Goal: Information Seeking & Learning: Learn about a topic

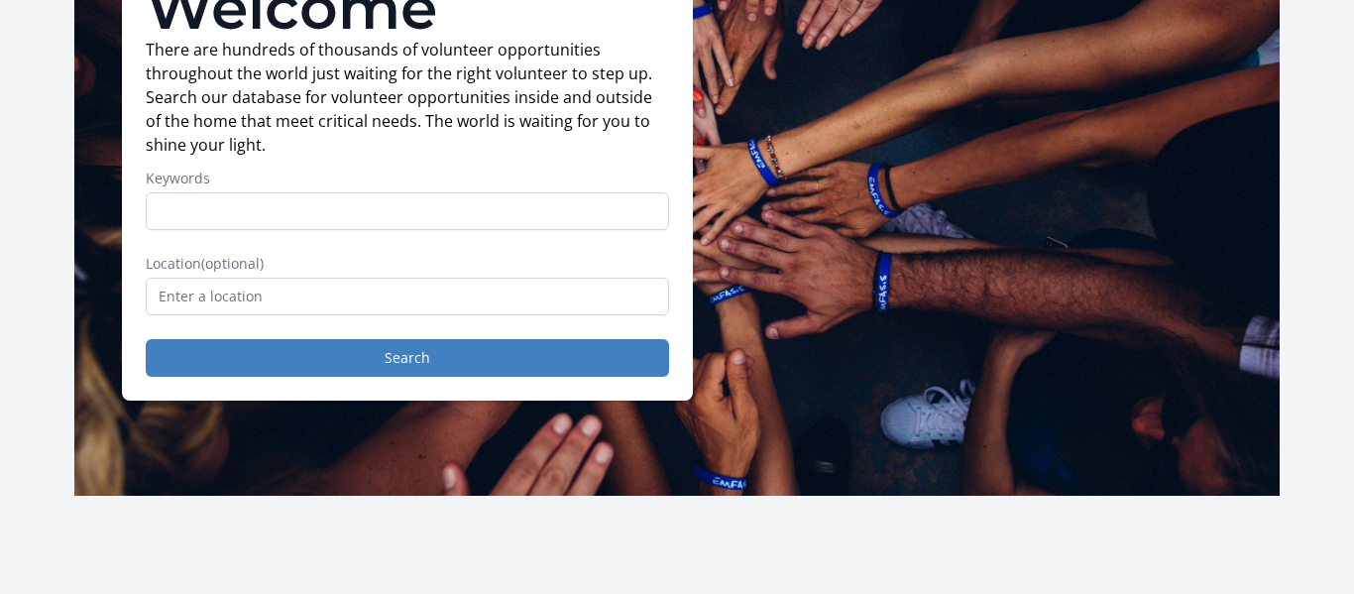
scroll to position [194, 0]
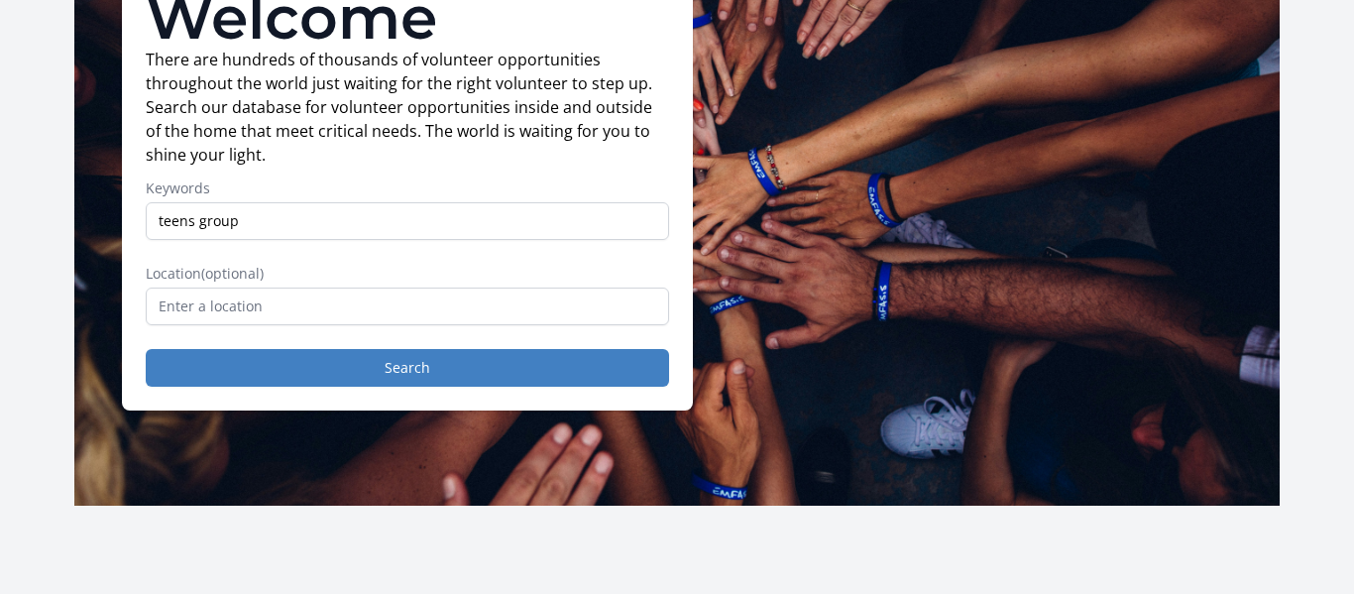
type input "teens group"
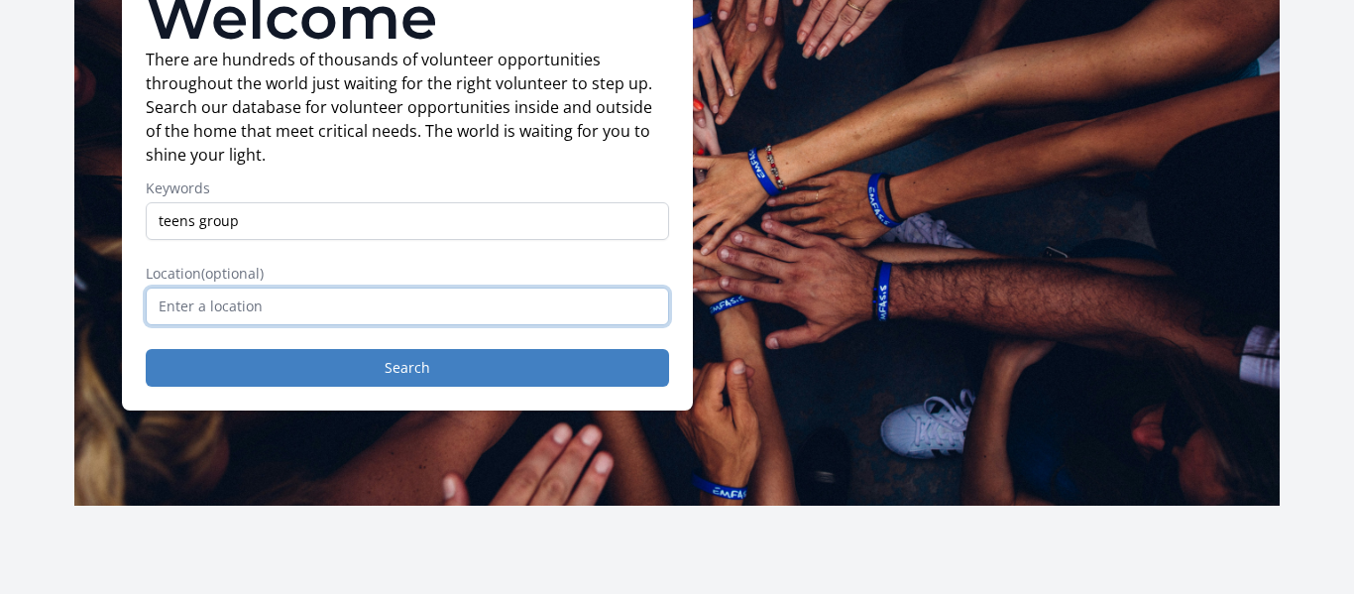
click at [190, 299] on input "text" at bounding box center [407, 307] width 523 height 38
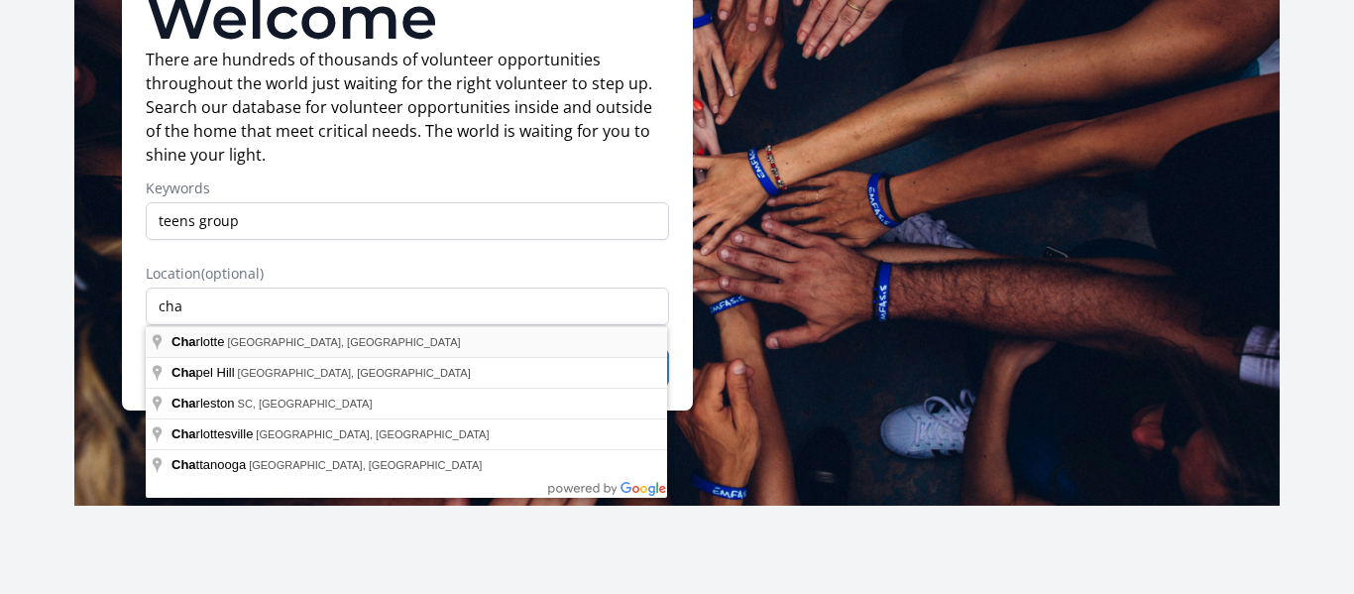
type input "[GEOGRAPHIC_DATA], [GEOGRAPHIC_DATA], [GEOGRAPHIC_DATA]"
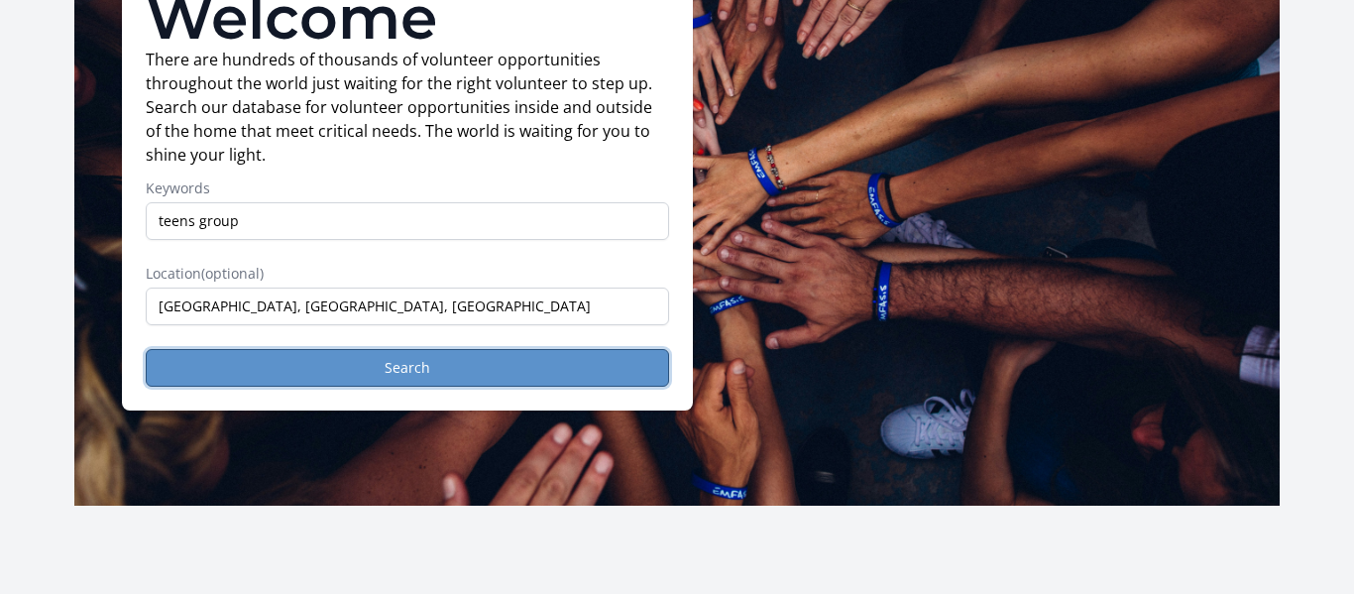
click at [232, 362] on button "Search" at bounding box center [407, 368] width 523 height 38
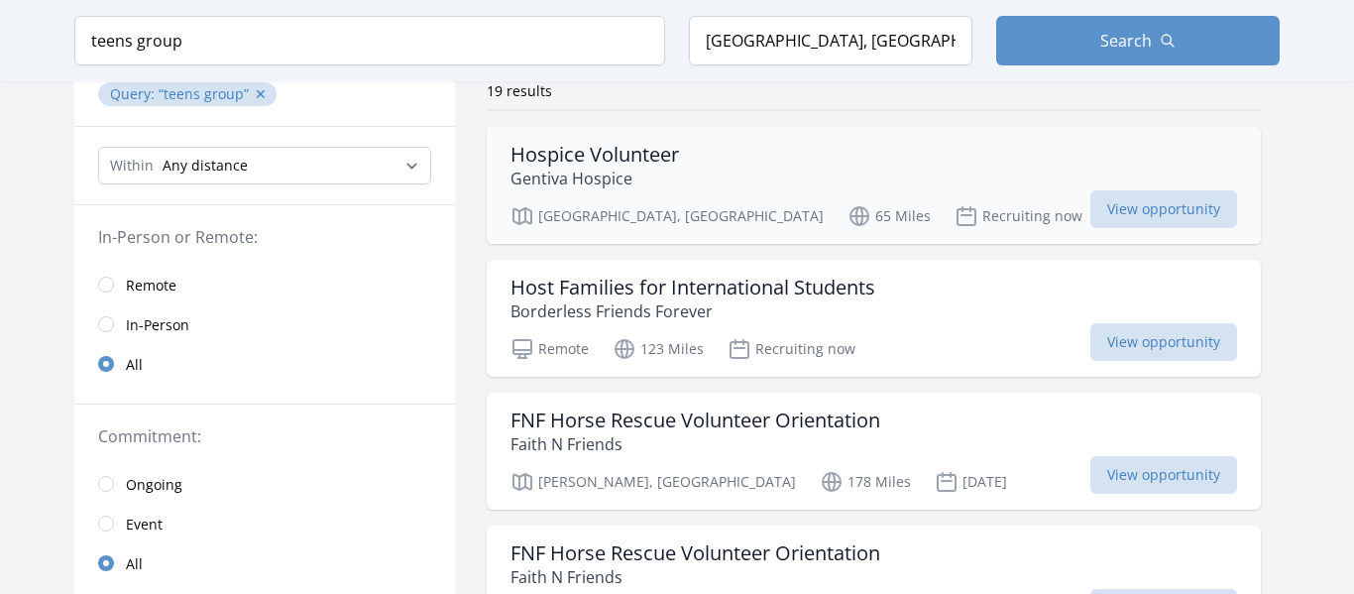
scroll to position [181, 0]
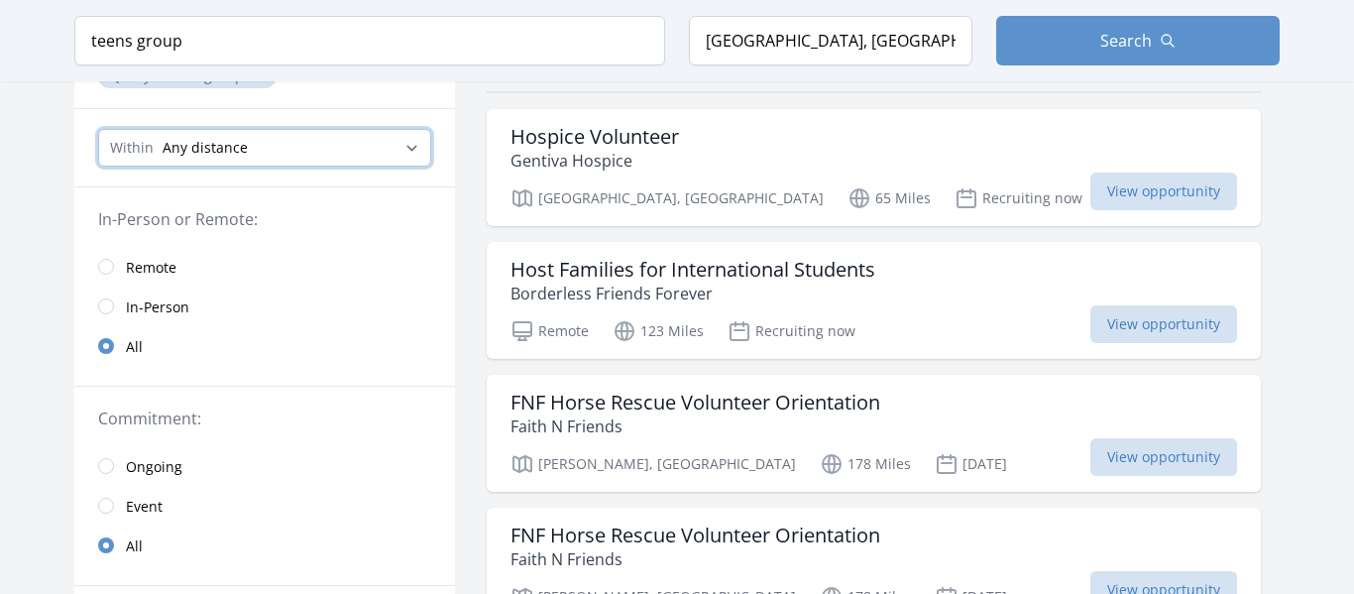
click at [333, 151] on select "Any distance , 5 Miles , 20 Miles , 50 Miles , 100 Miles" at bounding box center [264, 148] width 333 height 38
select select "32186"
click at [98, 129] on select "Any distance , 5 Miles , 20 Miles , 50 Miles , 100 Miles" at bounding box center [264, 148] width 333 height 38
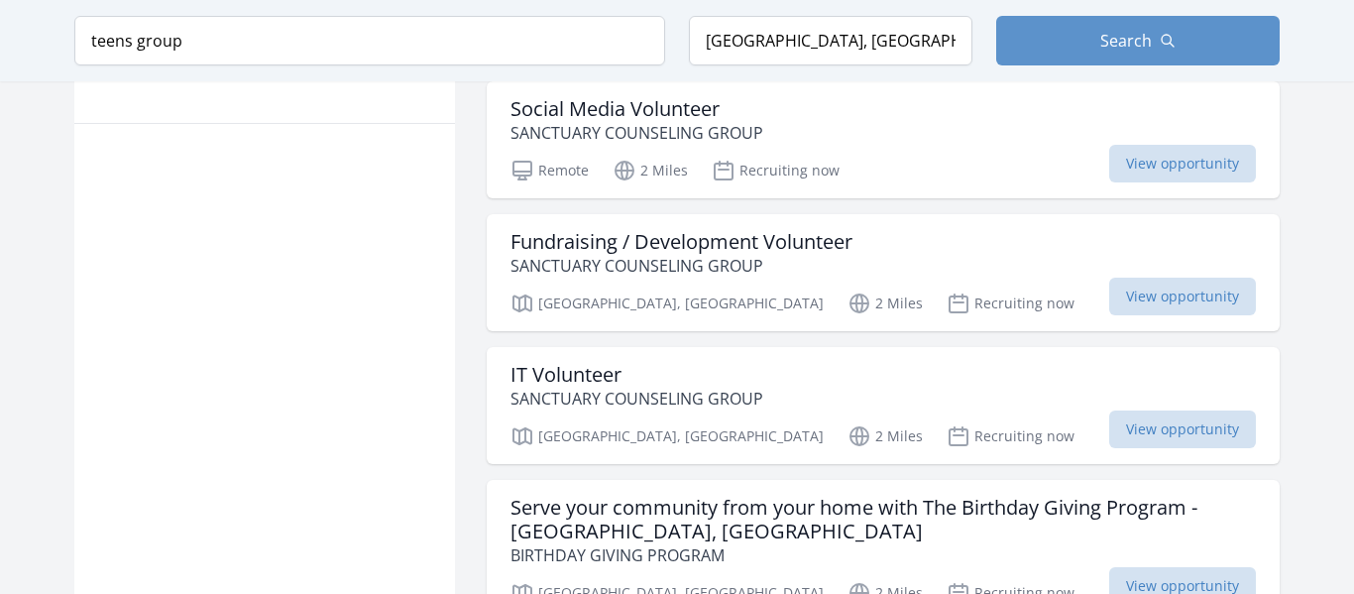
scroll to position [1318, 0]
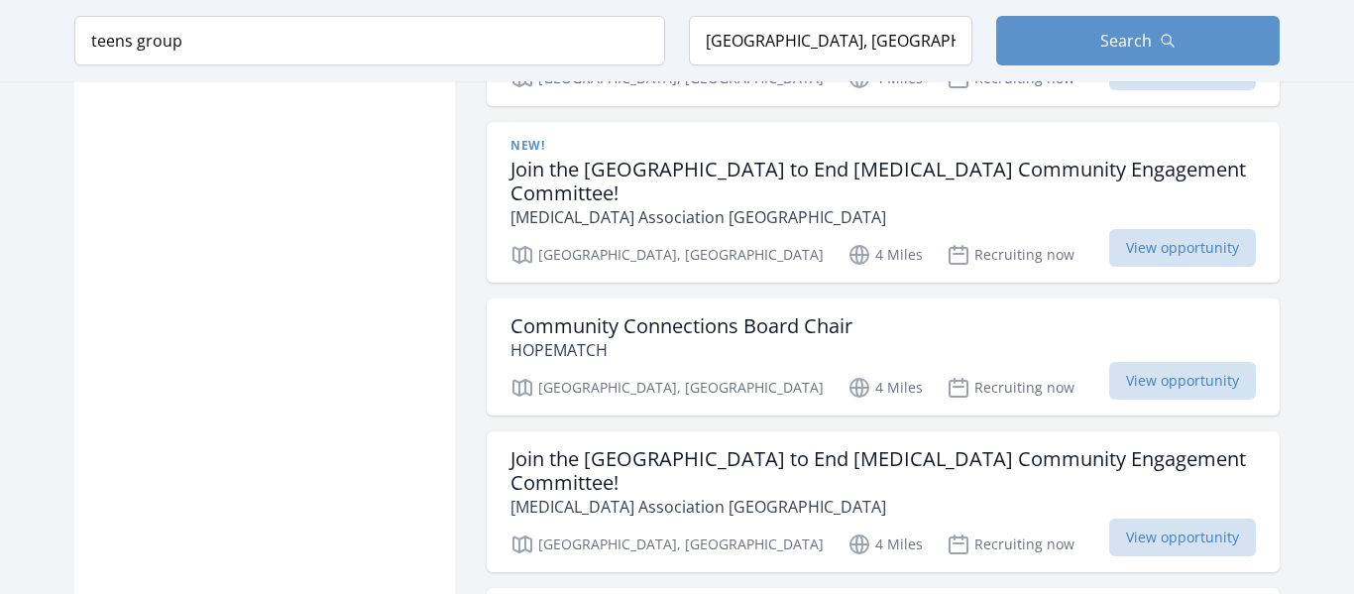
scroll to position [4588, 0]
